Goal: Find specific page/section: Find specific page/section

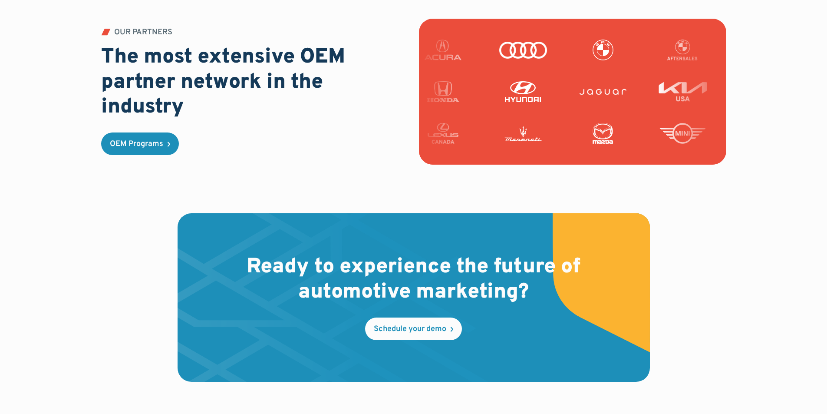
scroll to position [2620, 0]
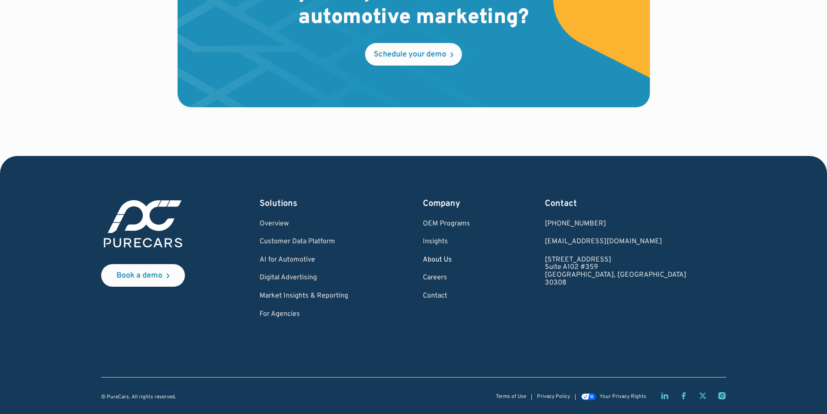
click at [470, 258] on link "About Us" at bounding box center [446, 260] width 47 height 8
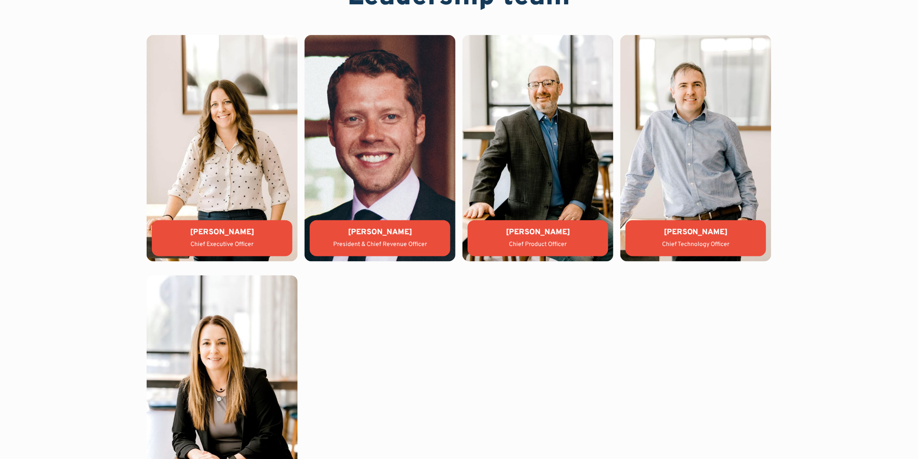
scroll to position [2025, 0]
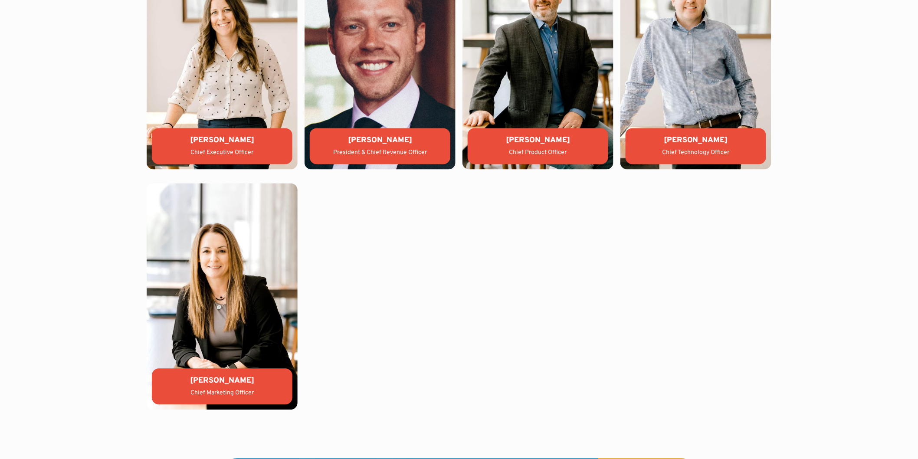
click at [255, 332] on img at bounding box center [222, 297] width 151 height 227
click at [228, 384] on div "Kate Colacelli" at bounding box center [222, 381] width 127 height 11
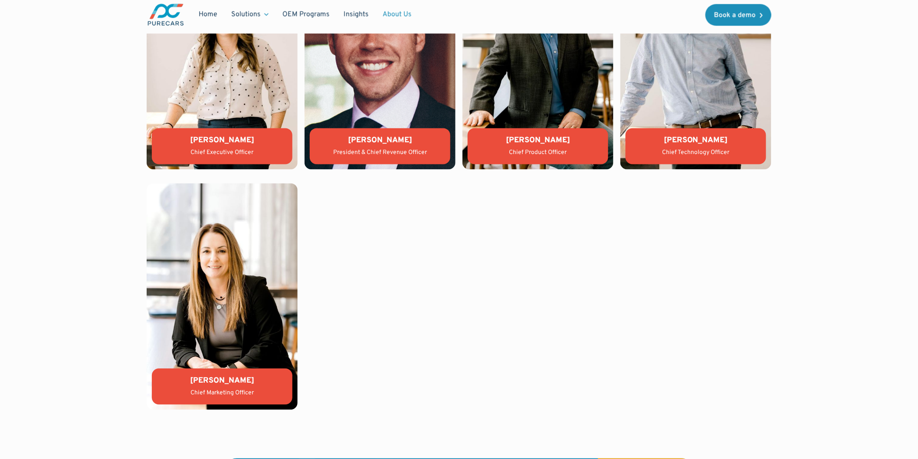
scroll to position [1880, 0]
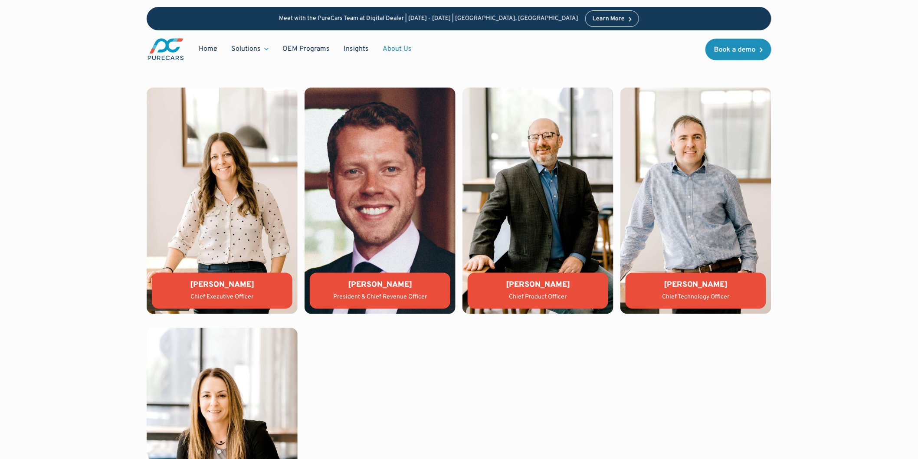
click at [229, 181] on img at bounding box center [222, 201] width 151 height 227
click at [234, 284] on div "Lauren Donalson" at bounding box center [222, 285] width 127 height 11
click at [237, 200] on img at bounding box center [222, 201] width 151 height 227
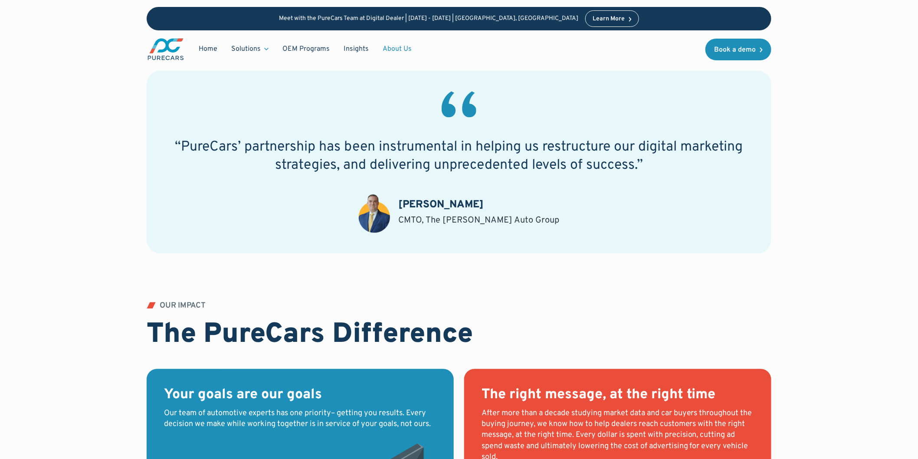
scroll to position [578, 0]
